Goal: Transaction & Acquisition: Purchase product/service

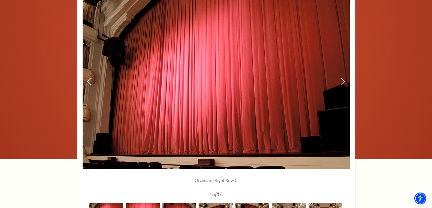
scroll to position [245, 0]
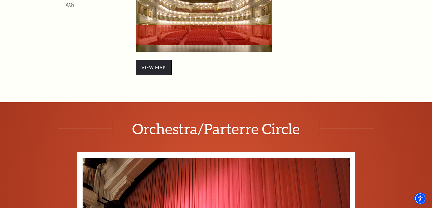
click at [154, 64] on span "view map" at bounding box center [154, 67] width 36 height 15
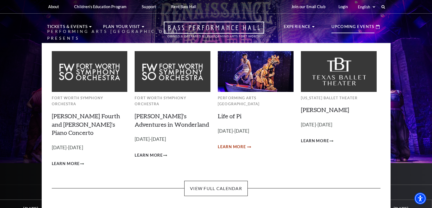
click at [231, 144] on span "Learn More" at bounding box center [232, 147] width 28 height 7
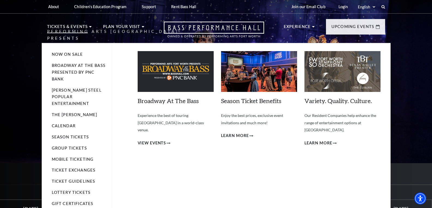
click at [74, 62] on li "Broadway At The Bass presented by PNC Bank" at bounding box center [79, 72] width 54 height 20
click at [74, 64] on link "Broadway At The Bass presented by PNC Bank" at bounding box center [79, 72] width 54 height 18
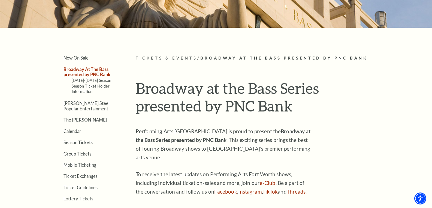
scroll to position [163, 0]
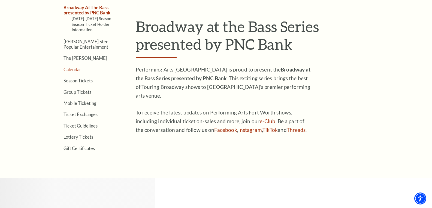
click at [73, 69] on link "Calendar" at bounding box center [72, 69] width 18 height 5
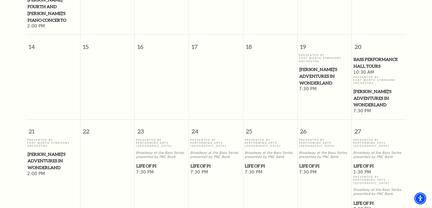
scroll to position [300, 0]
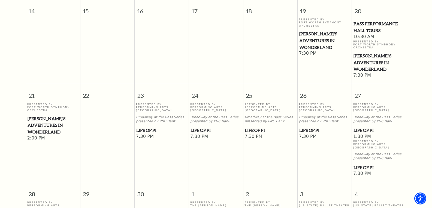
click at [259, 127] on span "Life of Pi" at bounding box center [270, 130] width 51 height 7
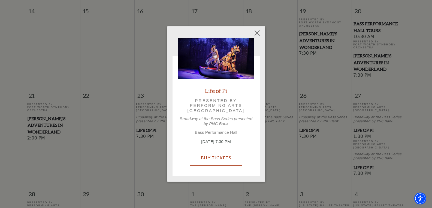
click at [220, 162] on link "Buy Tickets" at bounding box center [216, 157] width 53 height 15
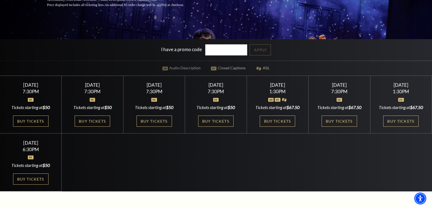
scroll to position [136, 0]
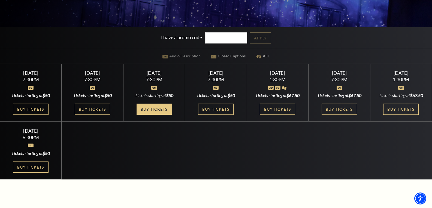
click at [153, 115] on link "Buy Tickets" at bounding box center [153, 109] width 35 height 11
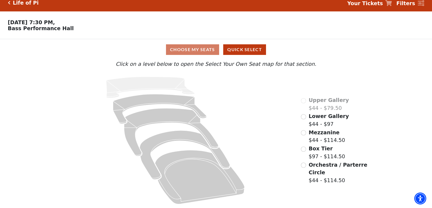
scroll to position [8, 0]
click at [303, 166] on input "Orchestra / Parterre Circle$44 - $114.50\a" at bounding box center [303, 165] width 5 height 5
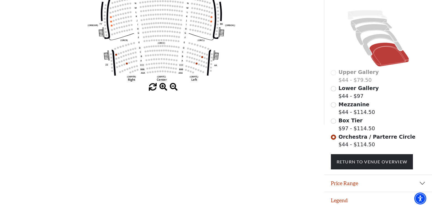
scroll to position [133, 0]
